Goal: Contribute content: Contribute content

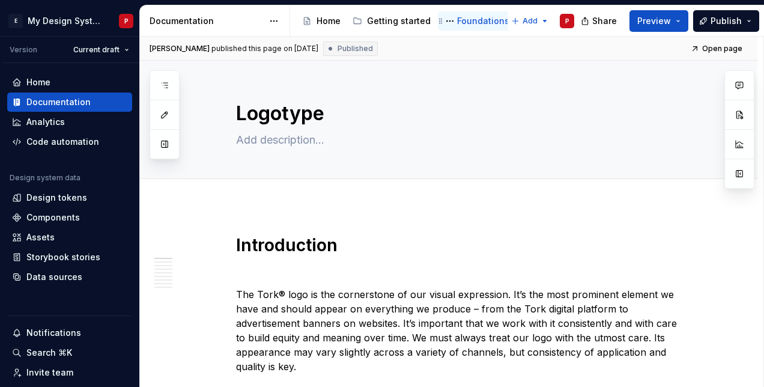
click at [480, 16] on div "Foundations" at bounding box center [483, 21] width 52 height 12
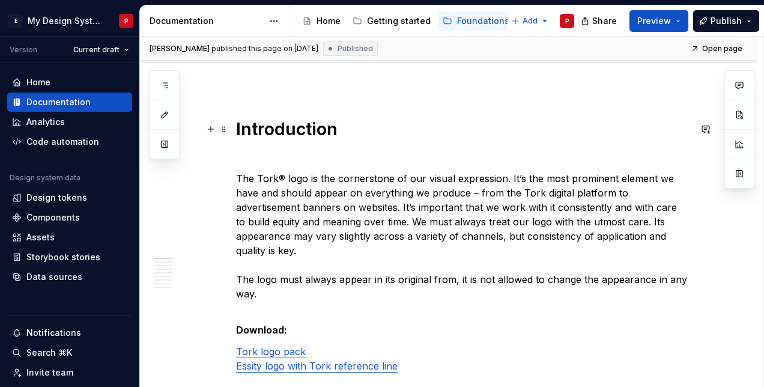
scroll to position [120, 0]
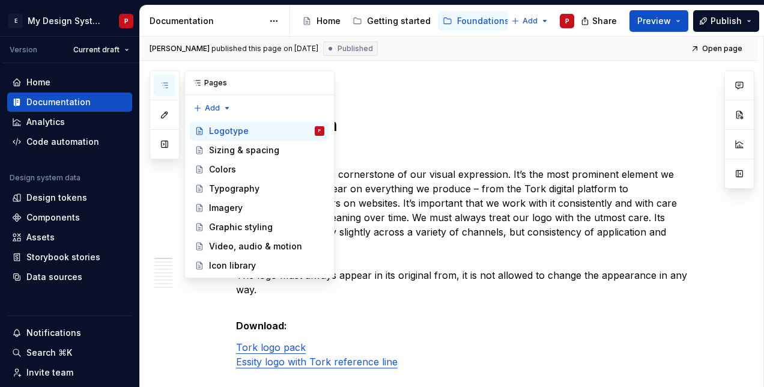
click at [166, 83] on icon "button" at bounding box center [165, 85] width 10 height 10
click at [219, 263] on div "Icon library" at bounding box center [232, 265] width 47 height 12
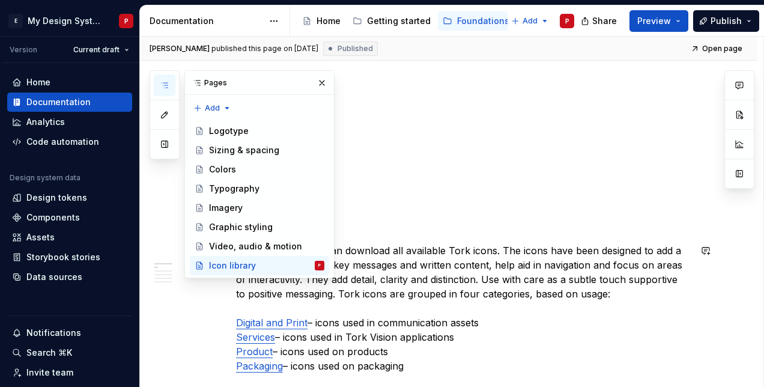
scroll to position [240, 0]
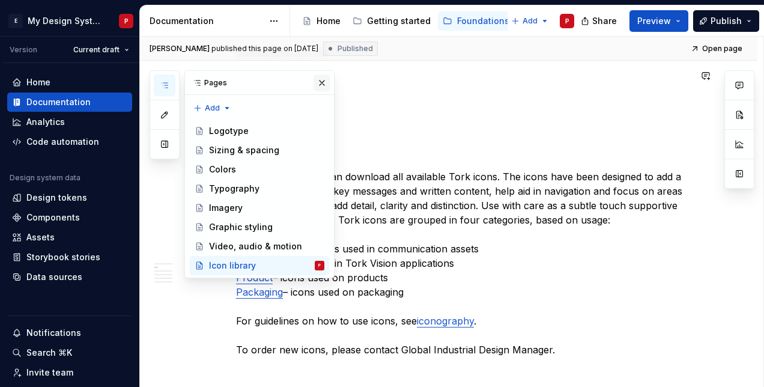
click at [321, 76] on button "button" at bounding box center [321, 82] width 17 height 17
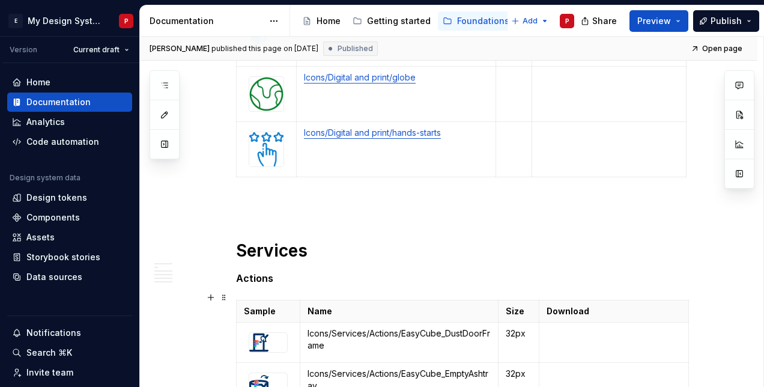
scroll to position [9425, 0]
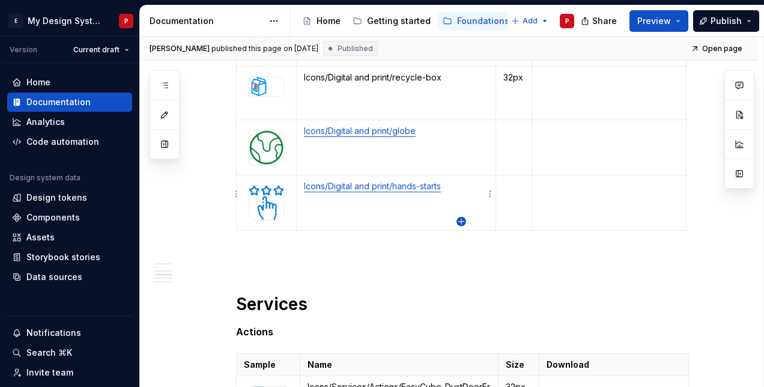
click at [458, 218] on icon "button" at bounding box center [461, 222] width 10 height 10
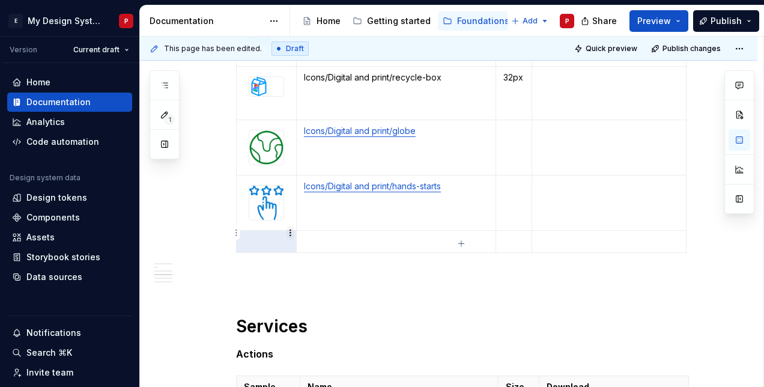
click at [290, 230] on html "E My Design System P Version Current draft Home Documentation Analytics Code au…" at bounding box center [382, 193] width 764 height 387
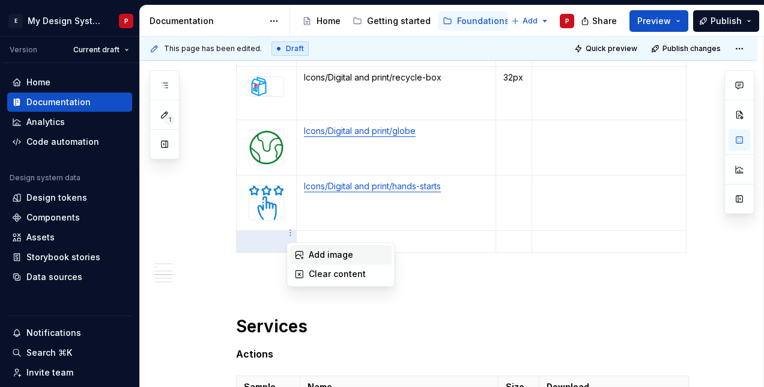
click at [305, 253] on div "Add image" at bounding box center [340, 254] width 102 height 19
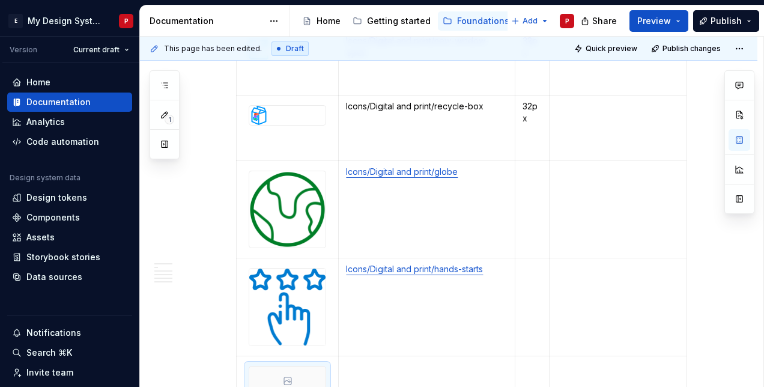
scroll to position [11197, 0]
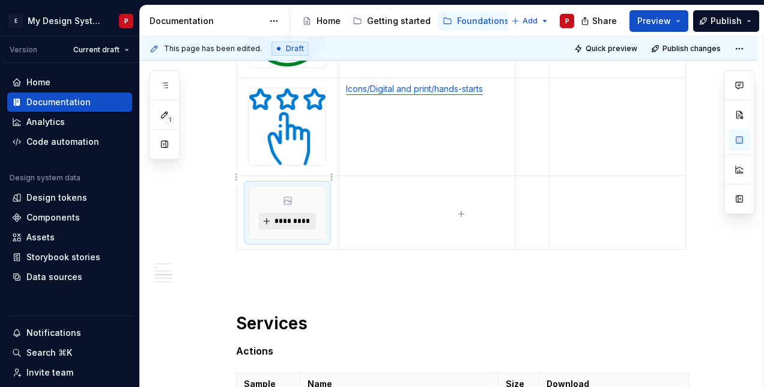
click at [281, 216] on span "*********" at bounding box center [292, 221] width 37 height 10
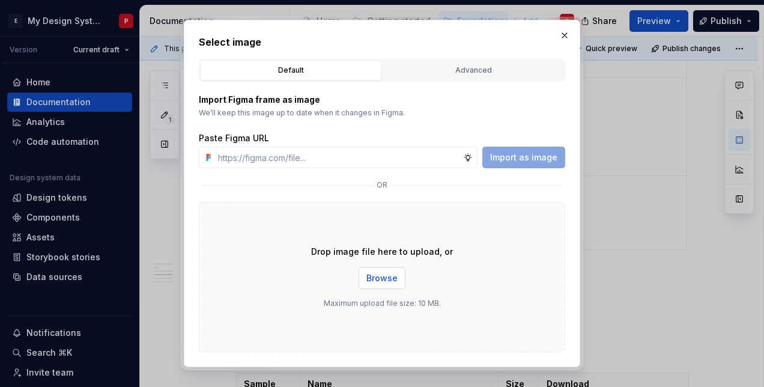
click at [384, 274] on span "Browse" at bounding box center [381, 278] width 31 height 12
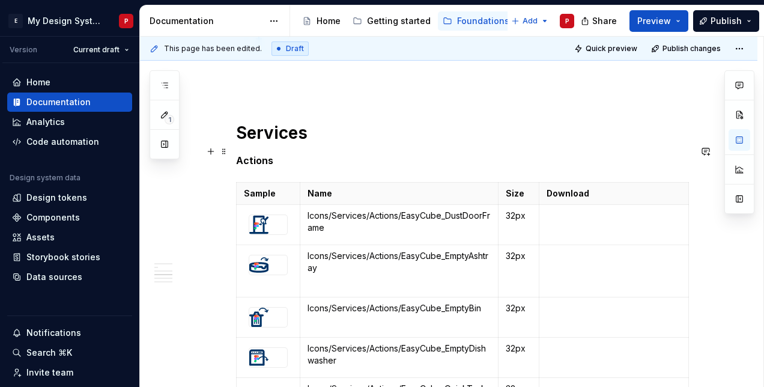
scroll to position [9516, 0]
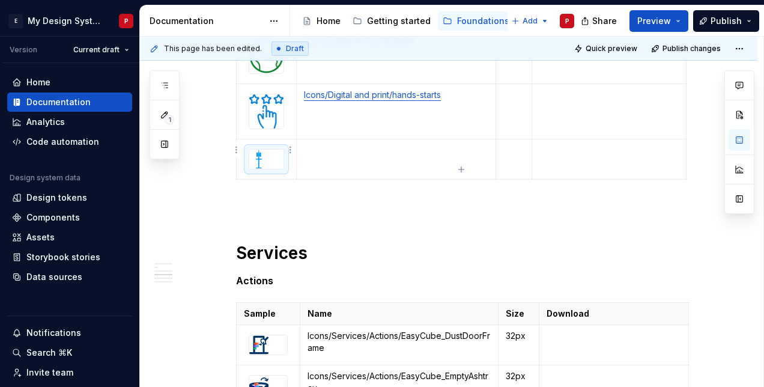
click at [264, 154] on img at bounding box center [258, 158] width 19 height 19
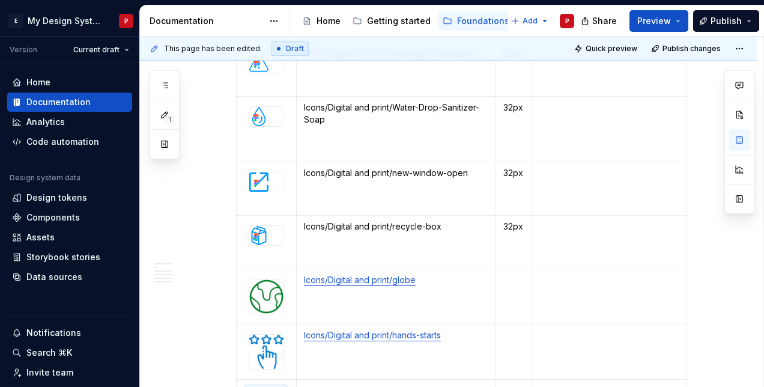
scroll to position [9396, 0]
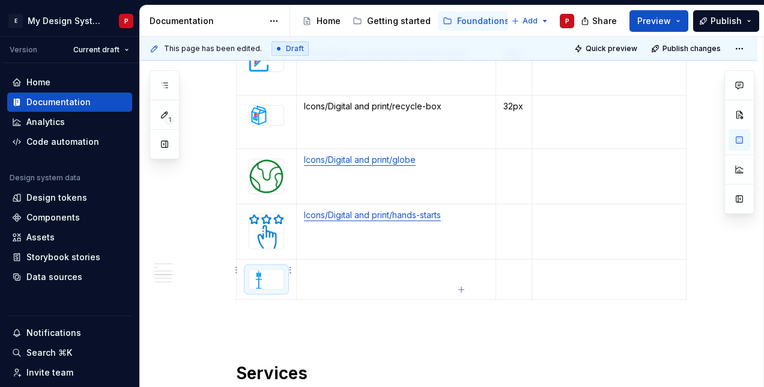
click at [275, 270] on div at bounding box center [266, 279] width 34 height 19
click at [288, 270] on html "E My Design System P Version Current draft Home Documentation Analytics Code au…" at bounding box center [382, 193] width 764 height 387
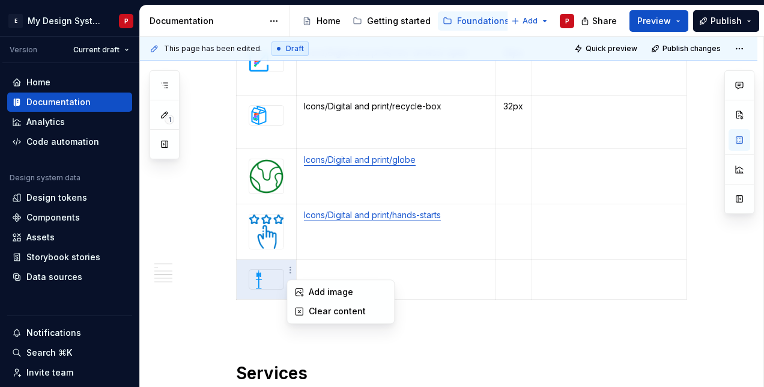
click at [328, 265] on html "E My Design System P Version Current draft Home Documentation Analytics Code au…" at bounding box center [382, 193] width 764 height 387
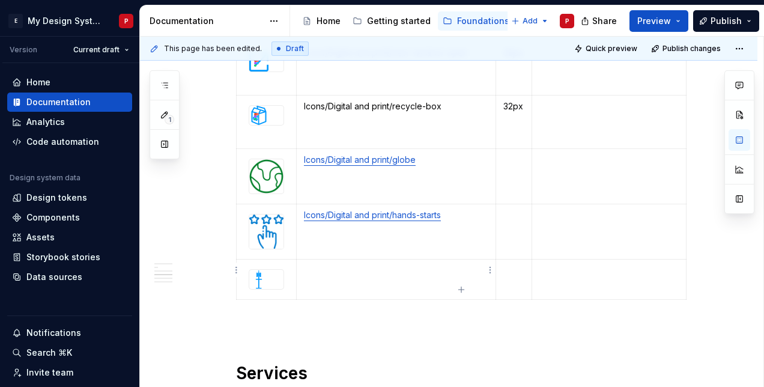
type textarea "*"
click at [318, 265] on p at bounding box center [396, 270] width 184 height 12
click at [304, 271] on p "Icons/Digital and print/dispenser hygiene stand" at bounding box center [396, 276] width 184 height 24
click at [371, 279] on td "Icons/Digital and print/dispenser hygienestand" at bounding box center [395, 279] width 199 height 40
click at [334, 273] on p "Icons/Digital and print/dispenser hygienestand" at bounding box center [396, 270] width 184 height 12
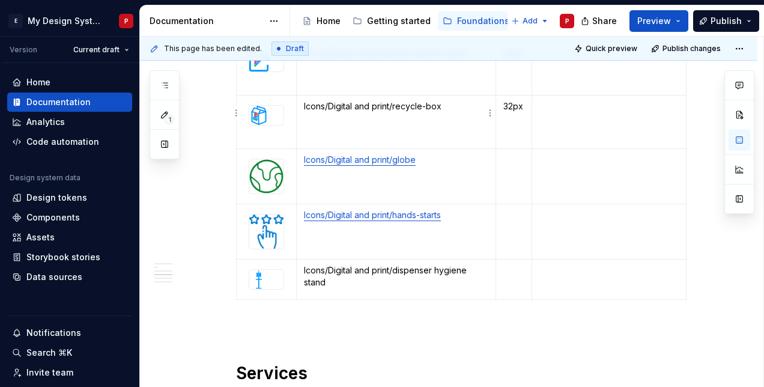
type textarea "*"
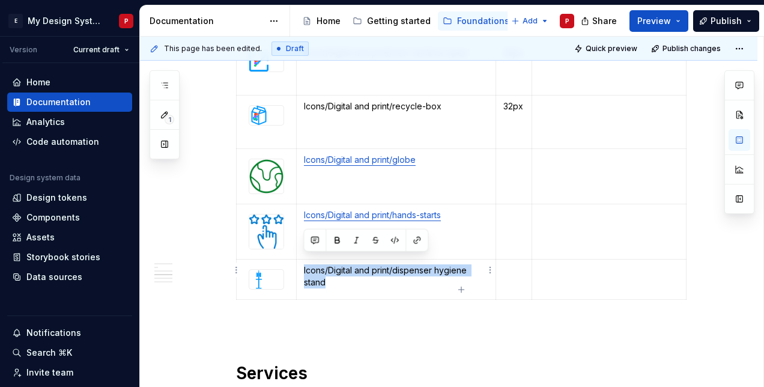
drag, startPoint x: 304, startPoint y: 261, endPoint x: 326, endPoint y: 273, distance: 25.2
click at [326, 273] on p "Icons/Digital and print/dispenser hygiene stand" at bounding box center [396, 276] width 184 height 24
click at [417, 239] on button "button" at bounding box center [416, 240] width 17 height 17
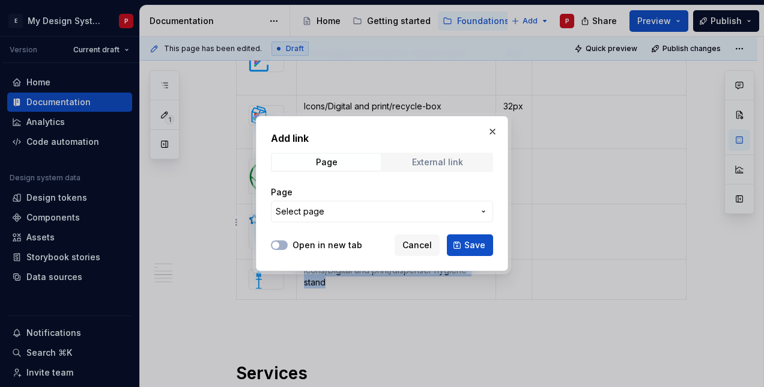
click at [418, 156] on span "External link" at bounding box center [437, 162] width 109 height 17
click at [271, 210] on input "URL" at bounding box center [382, 212] width 222 height 22
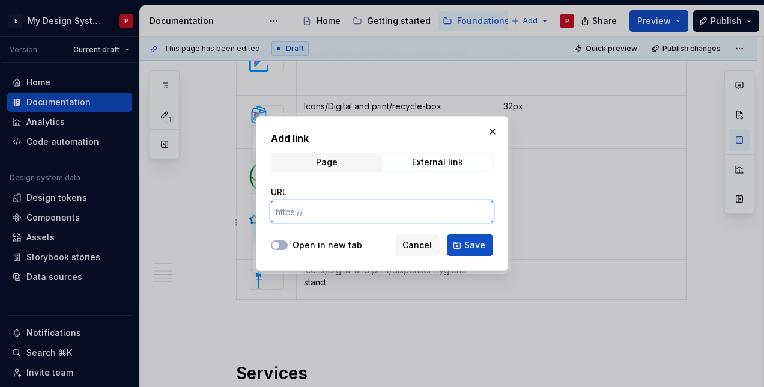
paste input "[URL][DOMAIN_NAME][DOMAIN_NAME]"
type input "[URL][DOMAIN_NAME][DOMAIN_NAME]"
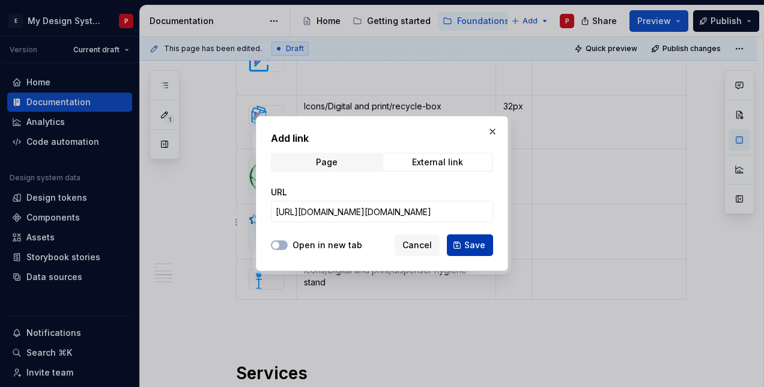
click at [469, 246] on span "Save" at bounding box center [474, 245] width 21 height 12
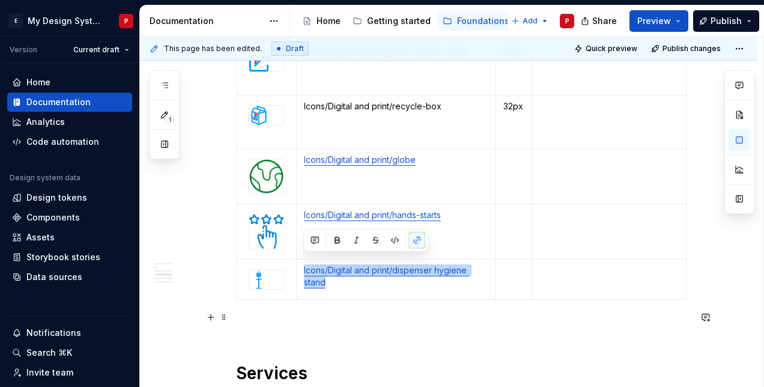
click at [514, 319] on p at bounding box center [463, 326] width 454 height 14
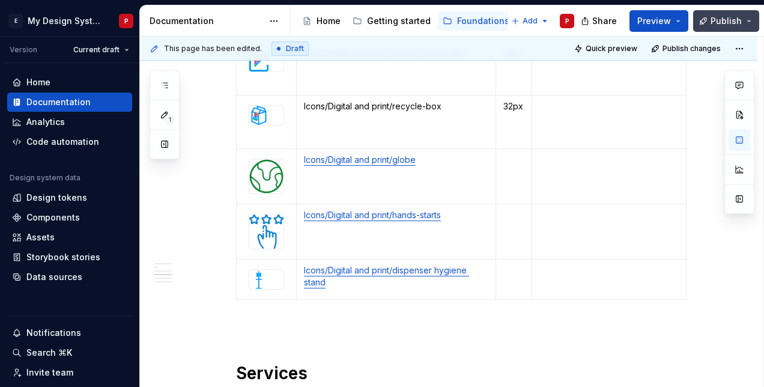
click at [713, 15] on span "Publish" at bounding box center [725, 21] width 31 height 12
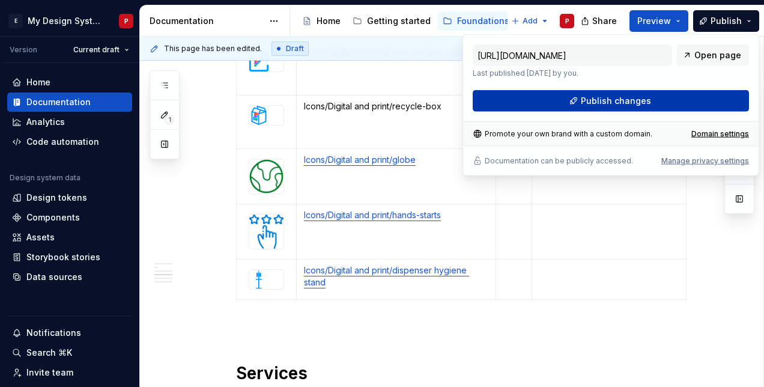
click at [608, 98] on span "Publish changes" at bounding box center [616, 101] width 70 height 12
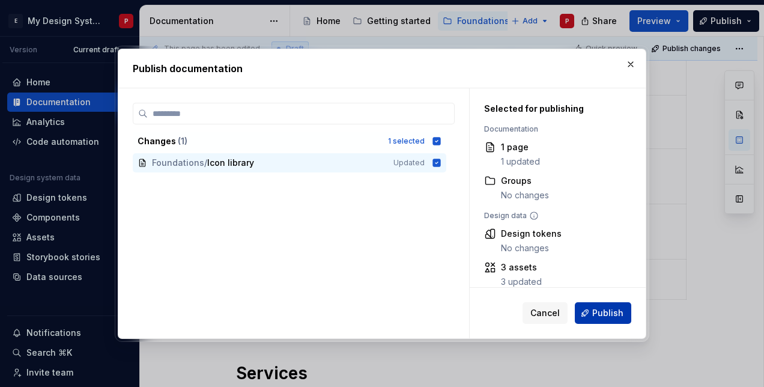
click at [602, 310] on span "Publish" at bounding box center [607, 313] width 31 height 12
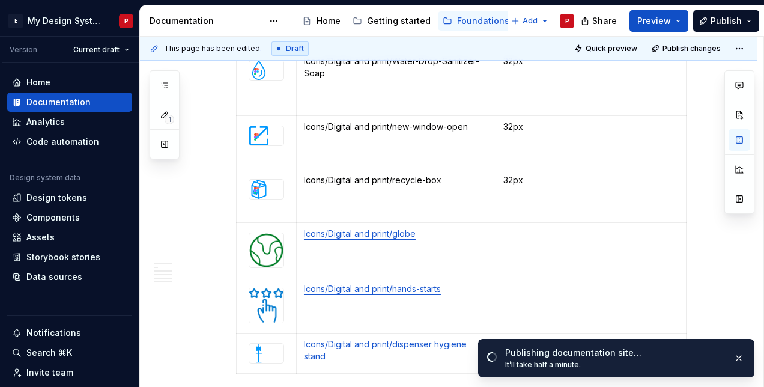
scroll to position [9336, 0]
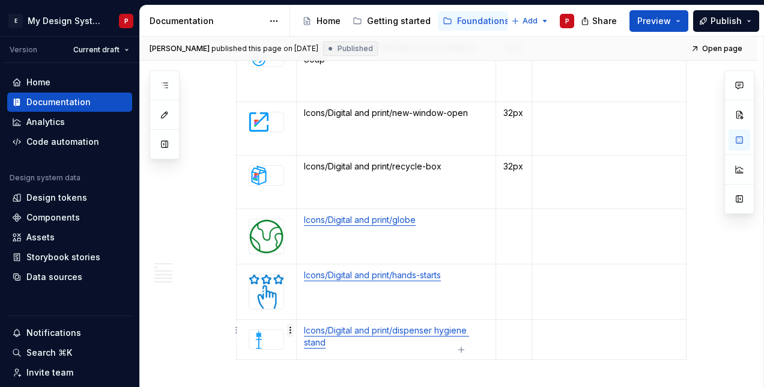
click at [291, 327] on html "E My Design System P Version Current draft Home Documentation Analytics Code au…" at bounding box center [382, 193] width 764 height 387
click at [287, 327] on html "E My Design System P Version Current draft Home Documentation Analytics Code au…" at bounding box center [382, 193] width 764 height 387
click at [288, 330] on html "E My Design System P Version Current draft Home Documentation Analytics Code au…" at bounding box center [382, 193] width 764 height 387
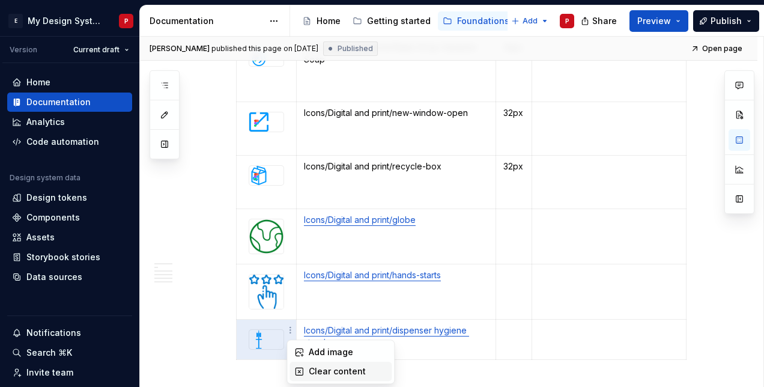
click at [301, 368] on icon at bounding box center [299, 371] width 10 height 10
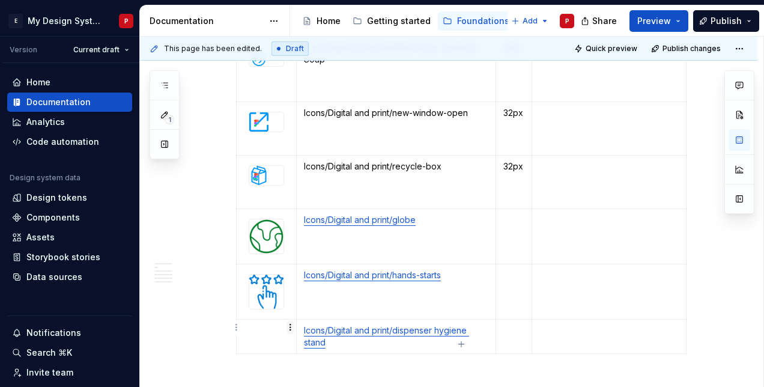
click at [290, 326] on html "E My Design System P Version Current draft Home Documentation Analytics Code au…" at bounding box center [382, 193] width 764 height 387
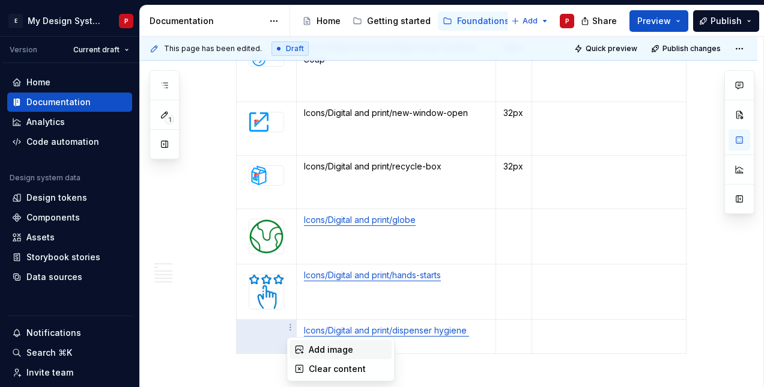
click at [321, 347] on div "Add image" at bounding box center [348, 349] width 78 height 12
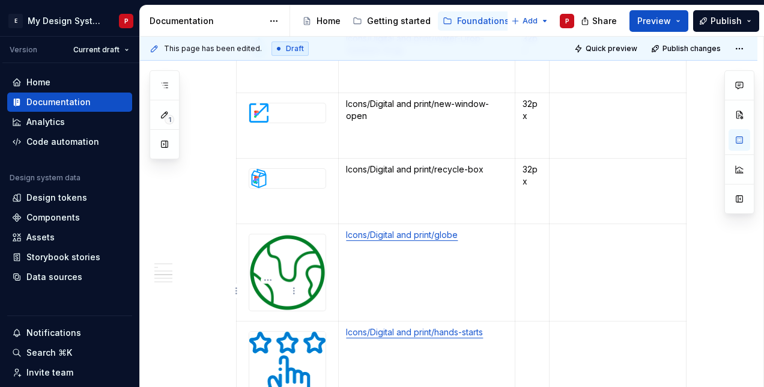
scroll to position [11254, 0]
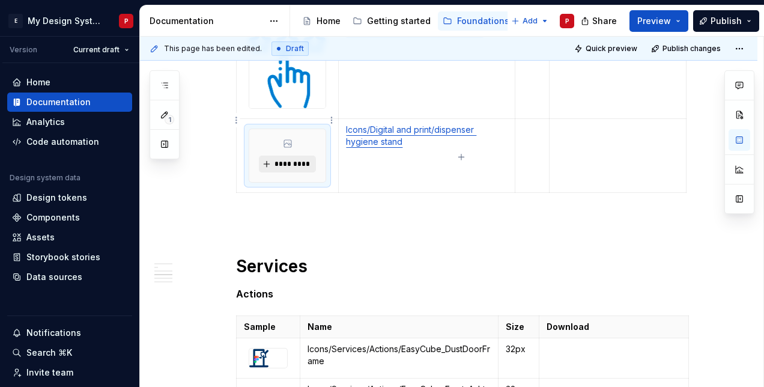
click at [281, 159] on span "*********" at bounding box center [292, 164] width 37 height 10
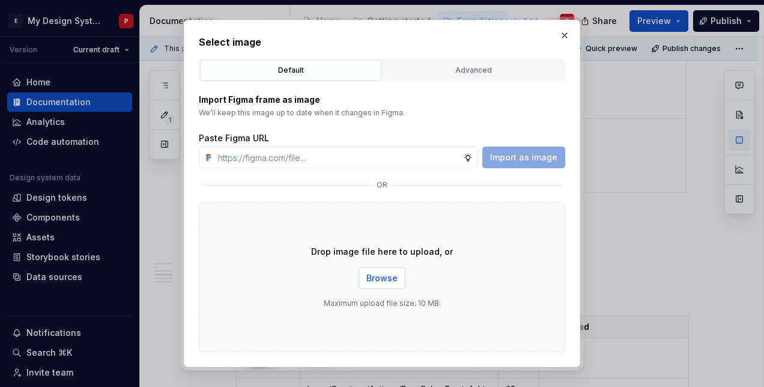
click at [379, 269] on button "Browse" at bounding box center [381, 278] width 47 height 22
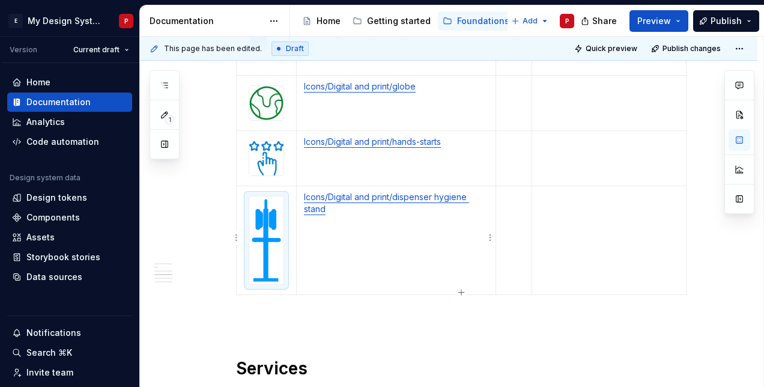
scroll to position [9464, 0]
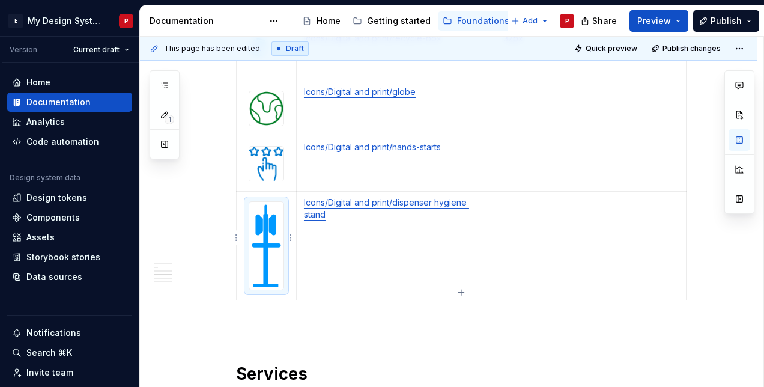
click at [271, 257] on img at bounding box center [266, 246] width 34 height 88
click at [273, 255] on img at bounding box center [266, 246] width 34 height 88
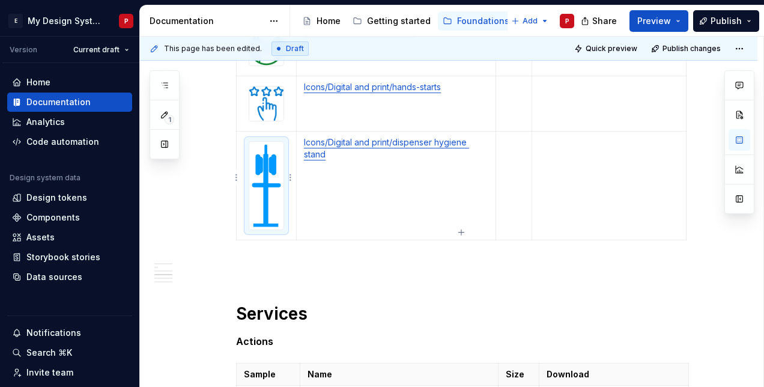
click at [281, 188] on img at bounding box center [266, 186] width 34 height 88
click at [267, 205] on img at bounding box center [266, 186] width 34 height 88
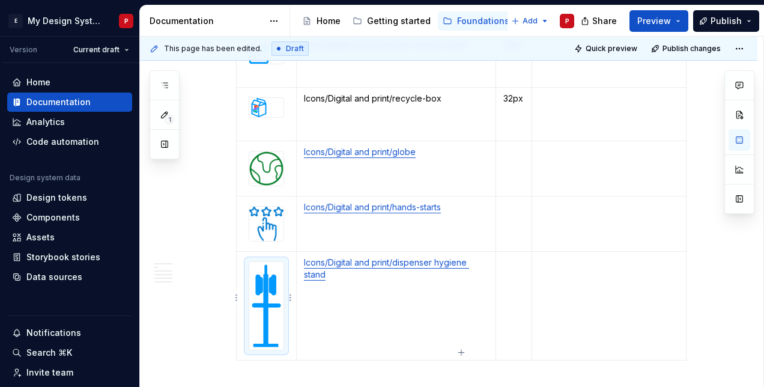
click at [280, 262] on img at bounding box center [266, 306] width 34 height 88
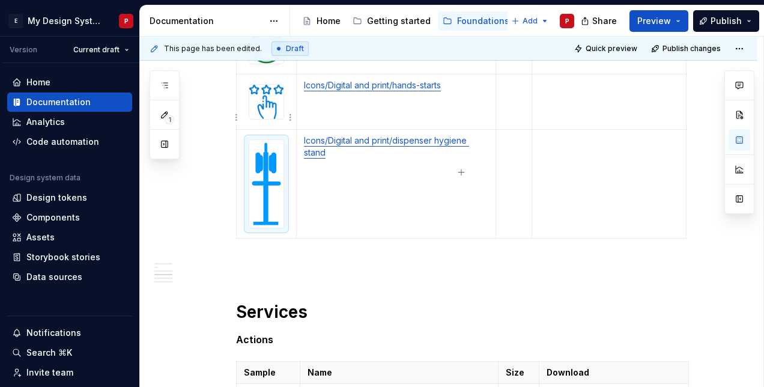
scroll to position [9584, 0]
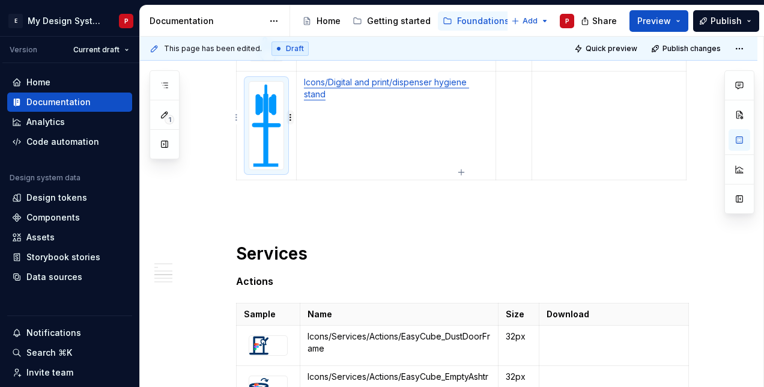
click at [290, 116] on html "E My Design System P Version Current draft Home Documentation Analytics Code au…" at bounding box center [382, 193] width 764 height 387
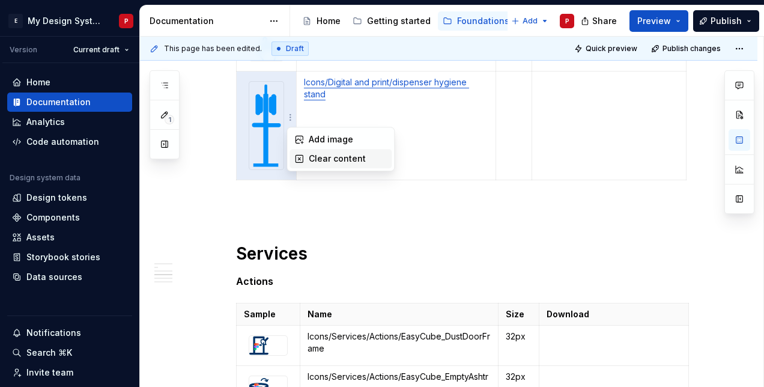
click at [316, 155] on div "Clear content" at bounding box center [348, 158] width 78 height 12
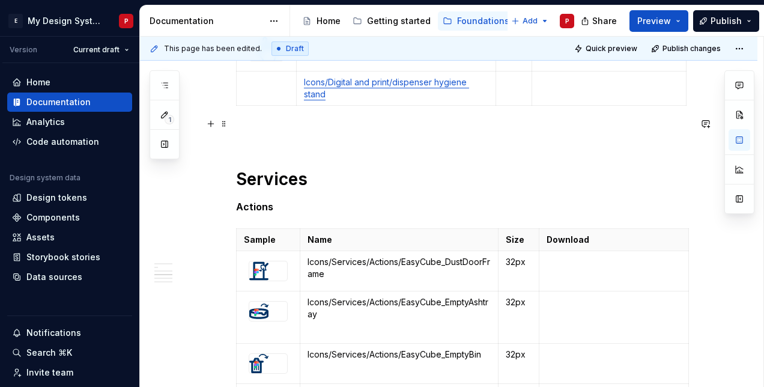
scroll to position [9464, 0]
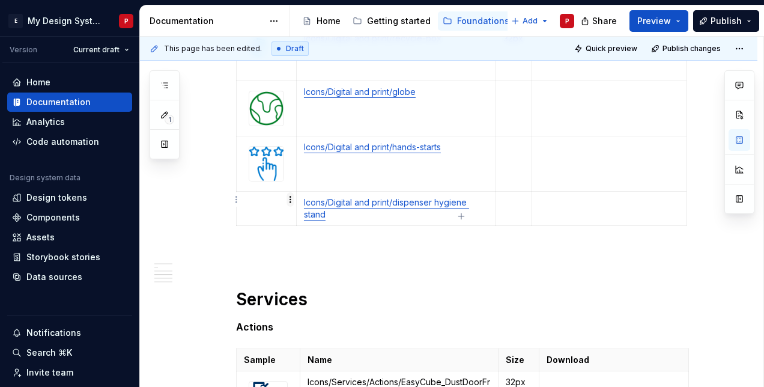
click at [292, 198] on html "E My Design System P Version Current draft Home Documentation Analytics Code au…" at bounding box center [382, 193] width 764 height 387
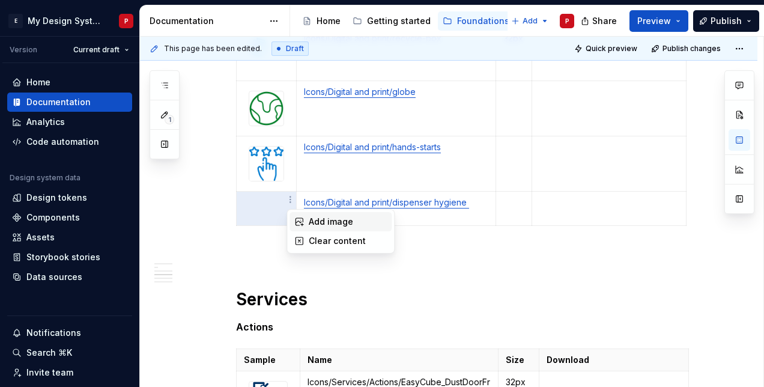
click at [304, 219] on div "Add image" at bounding box center [340, 221] width 102 height 19
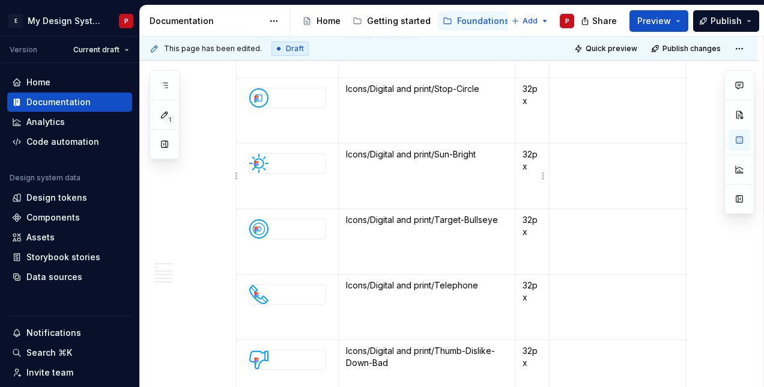
scroll to position [11017, 0]
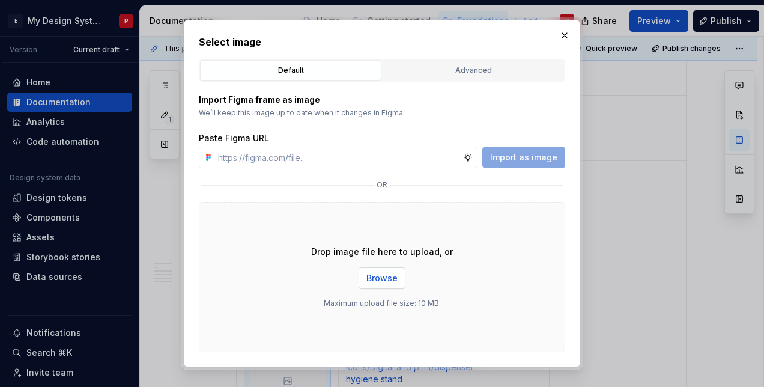
click at [376, 276] on span "Browse" at bounding box center [381, 278] width 31 height 12
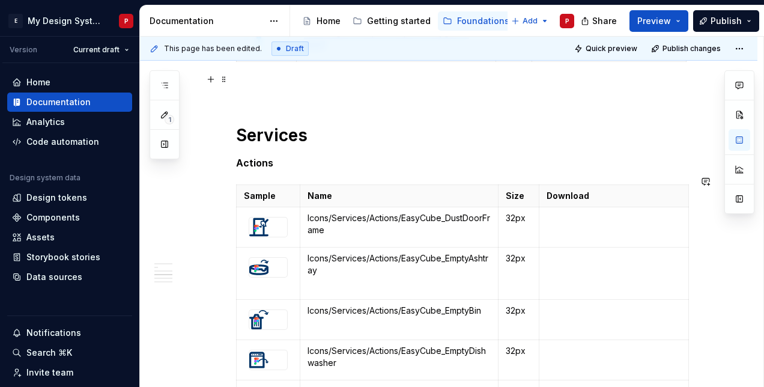
scroll to position [9454, 0]
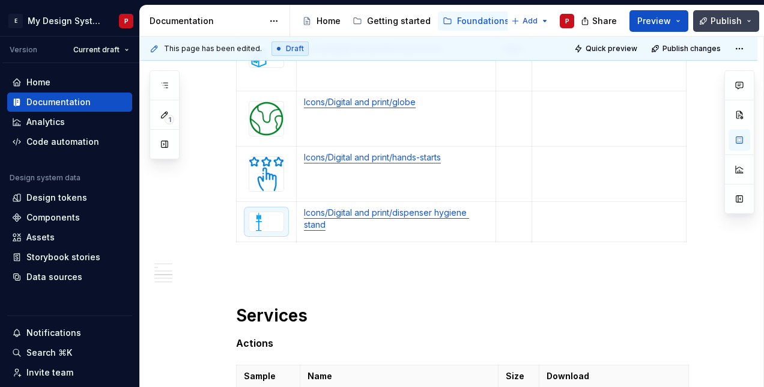
click at [717, 14] on button "Publish" at bounding box center [726, 21] width 66 height 22
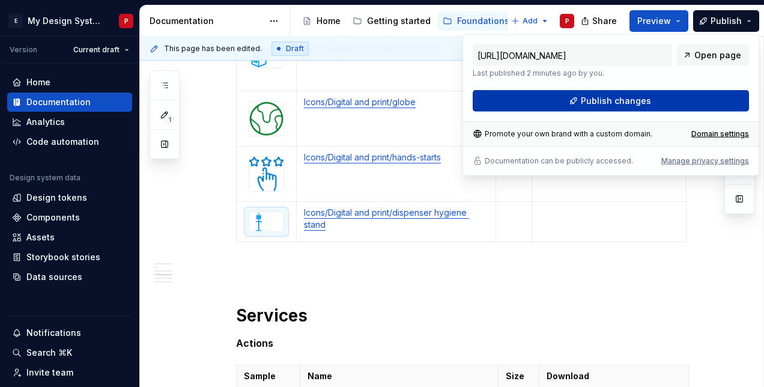
click at [657, 91] on button "Publish changes" at bounding box center [610, 101] width 276 height 22
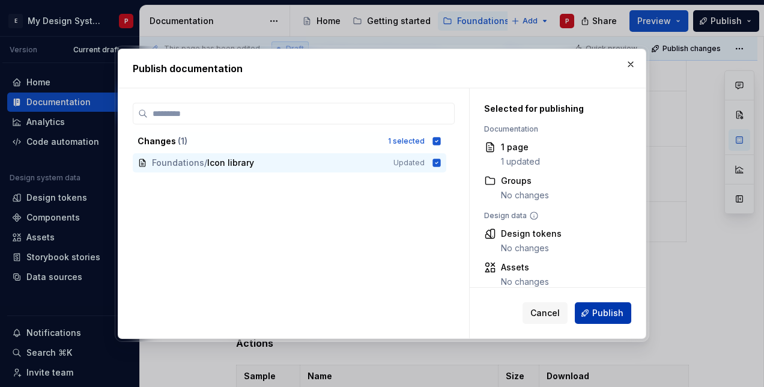
click at [591, 305] on button "Publish" at bounding box center [602, 313] width 56 height 22
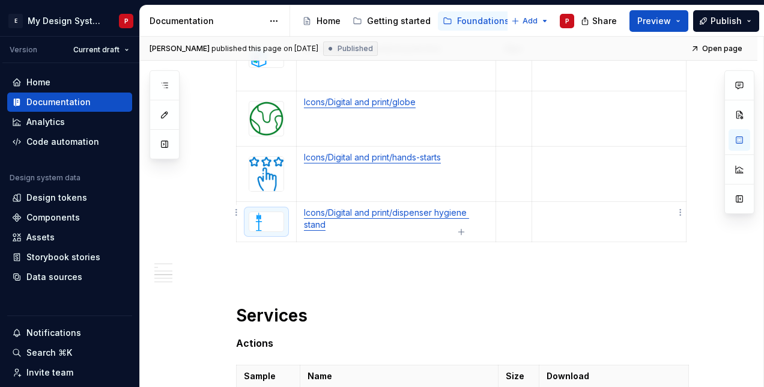
type textarea "*"
